Goal: Find specific page/section: Find specific page/section

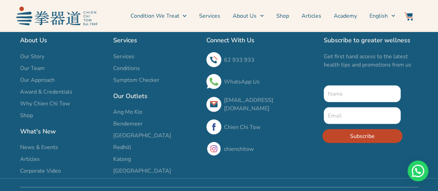
scroll to position [624, 0]
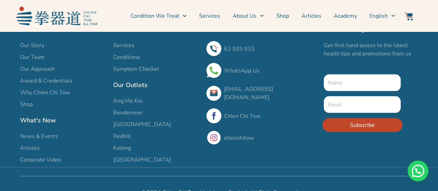
click at [132, 86] on h2 "Our Outlets" at bounding box center [156, 85] width 86 height 10
click at [123, 149] on span "Katong" at bounding box center [122, 147] width 18 height 8
click at [124, 160] on span "[GEOGRAPHIC_DATA]" at bounding box center [142, 159] width 58 height 8
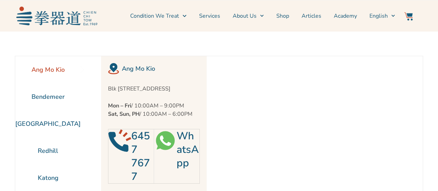
scroll to position [31, 0]
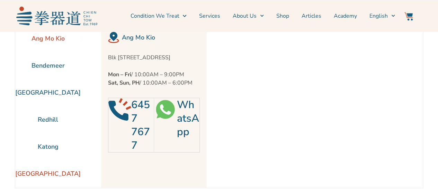
click at [38, 176] on li "[GEOGRAPHIC_DATA]" at bounding box center [47, 173] width 65 height 27
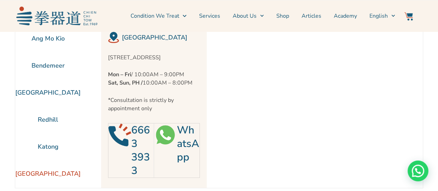
drag, startPoint x: 194, startPoint y: 55, endPoint x: 100, endPoint y: 58, distance: 93.6
click at [101, 58] on div "[GEOGRAPHIC_DATA] [STREET_ADDRESS] Mon – Fri / 10:00AM – 9:00PM Sat, Sun, PH / …" at bounding box center [154, 106] width 106 height 163
copy p "[STREET_ADDRESS]"
